Goal: Navigation & Orientation: Find specific page/section

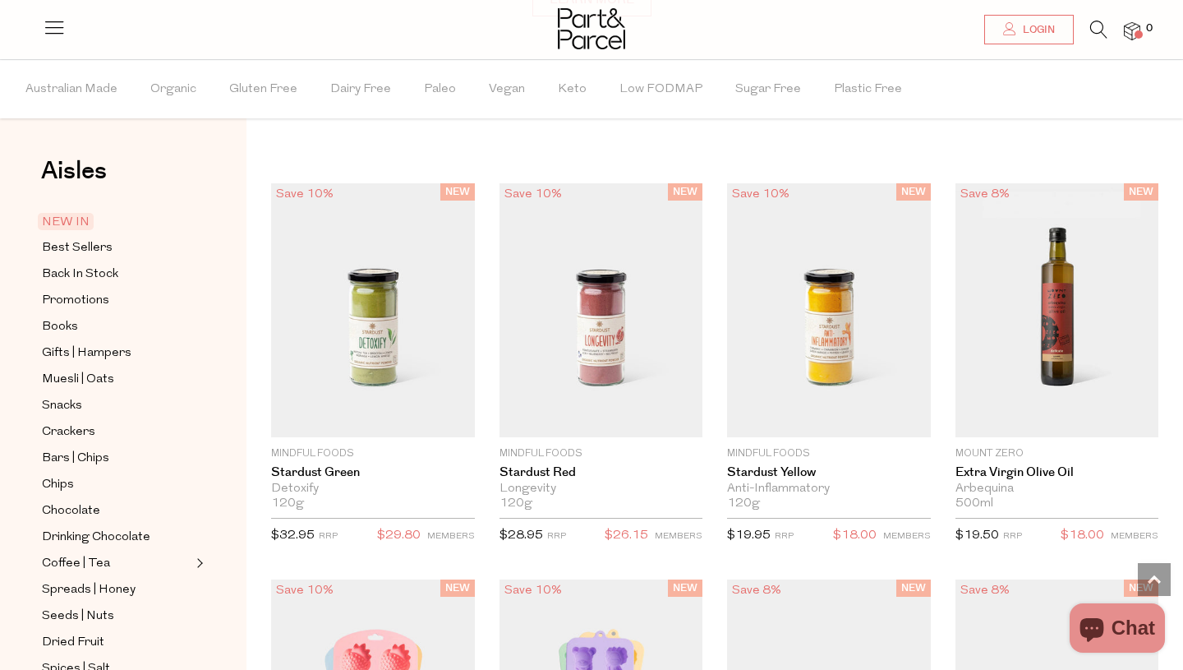
scroll to position [1321, 0]
click at [60, 35] on icon at bounding box center [54, 27] width 23 height 23
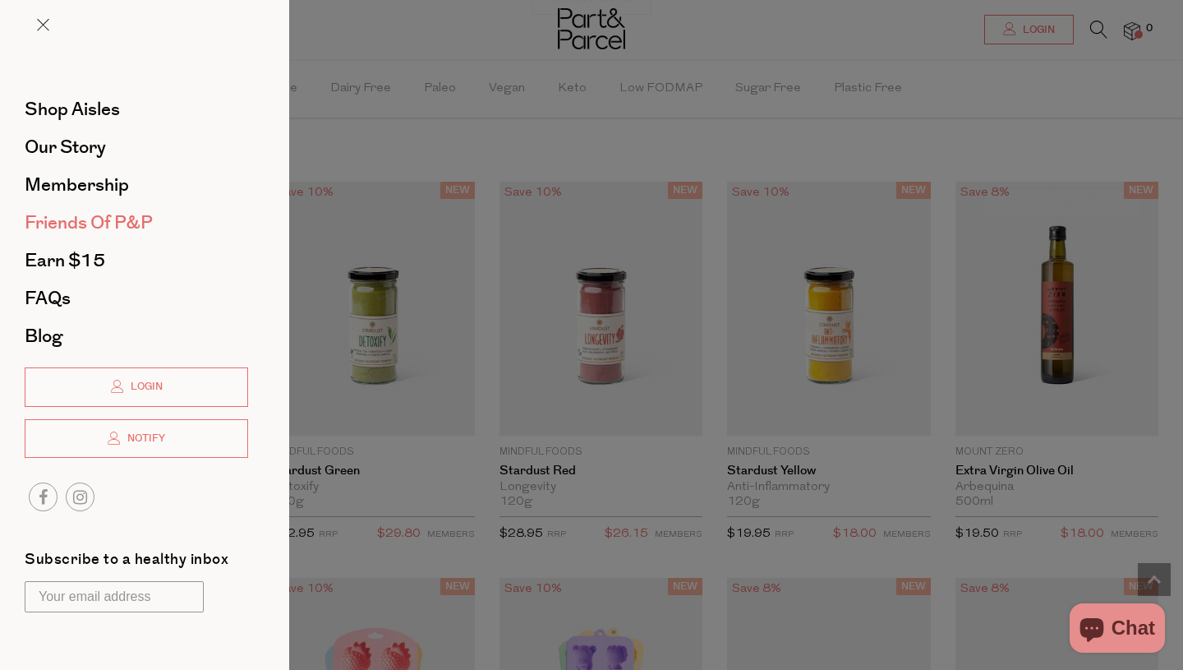
click at [67, 215] on span "Friends of P&P" at bounding box center [89, 223] width 128 height 26
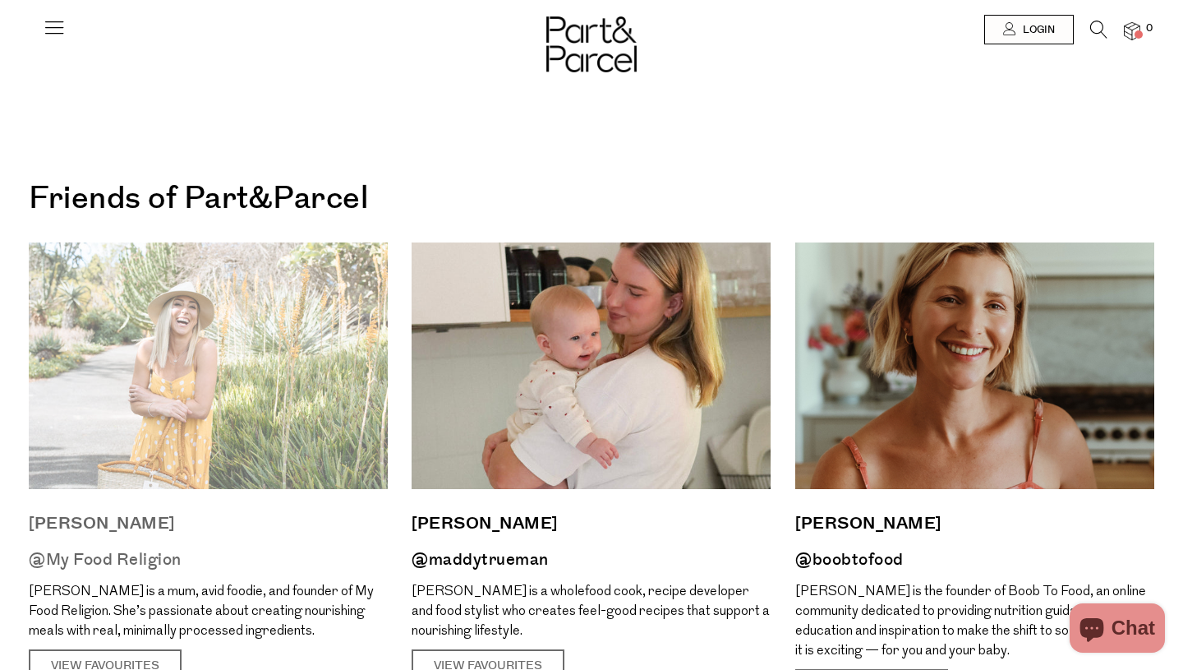
click at [186, 602] on p "Shan Cooper is a mum, avid foodie, and founder of My Food Religion. She’s passi…" at bounding box center [208, 611] width 359 height 59
click at [202, 466] on img at bounding box center [208, 365] width 359 height 247
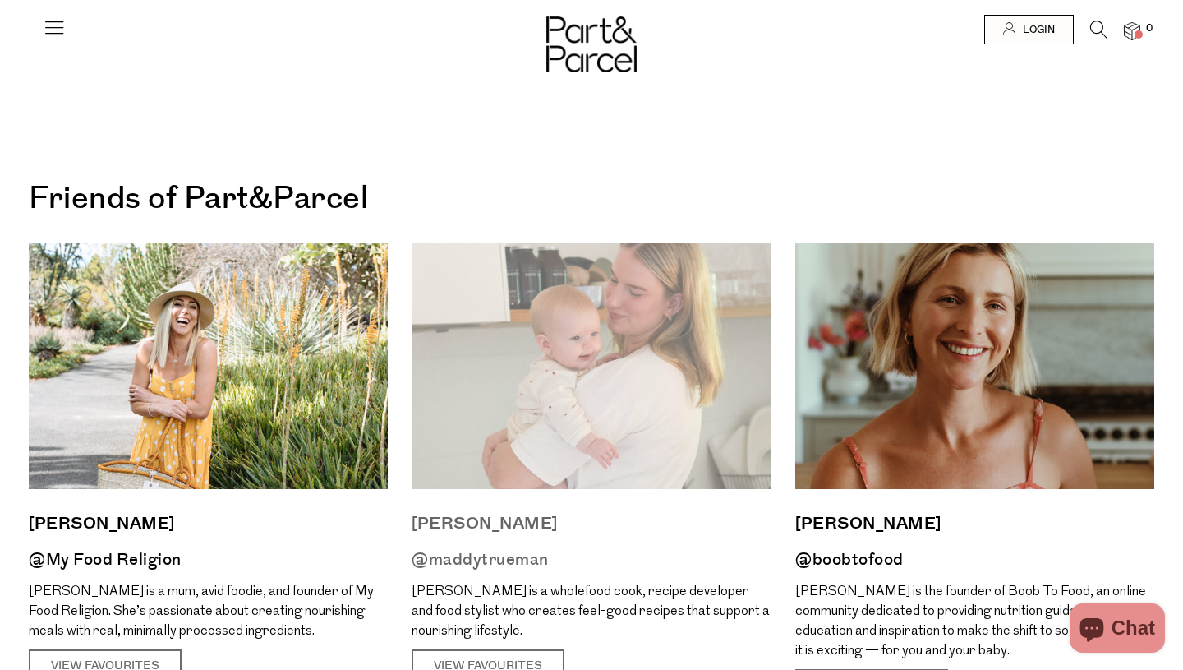
click at [571, 342] on img at bounding box center [591, 365] width 359 height 247
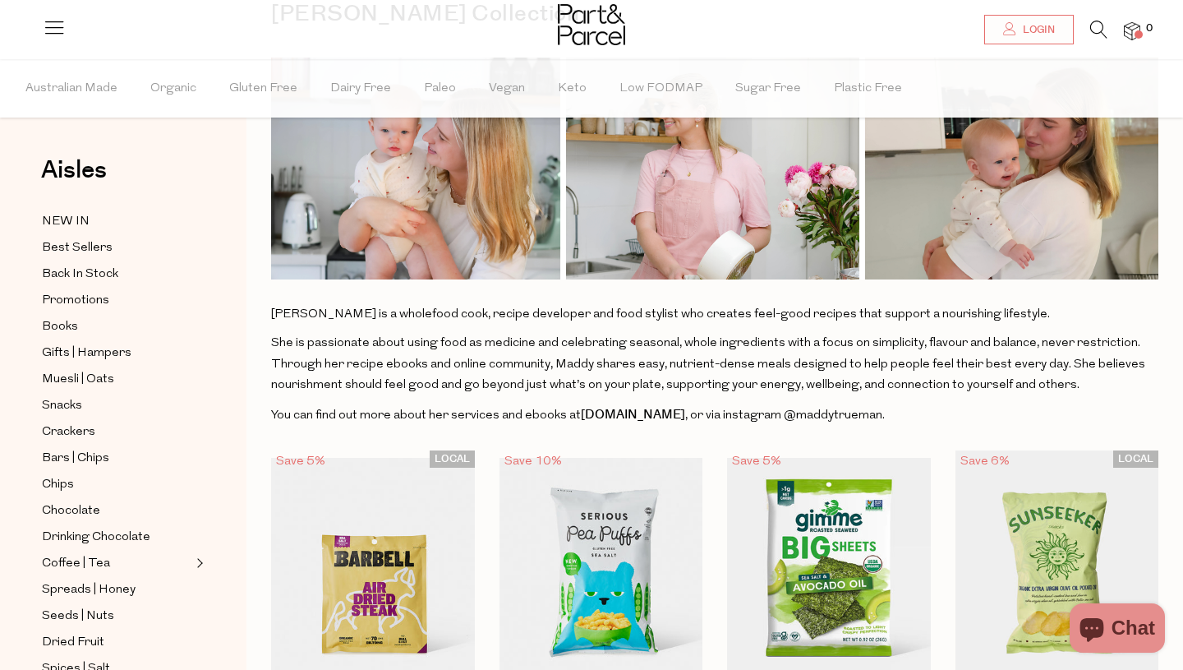
scroll to position [164, 0]
